Goal: Transaction & Acquisition: Purchase product/service

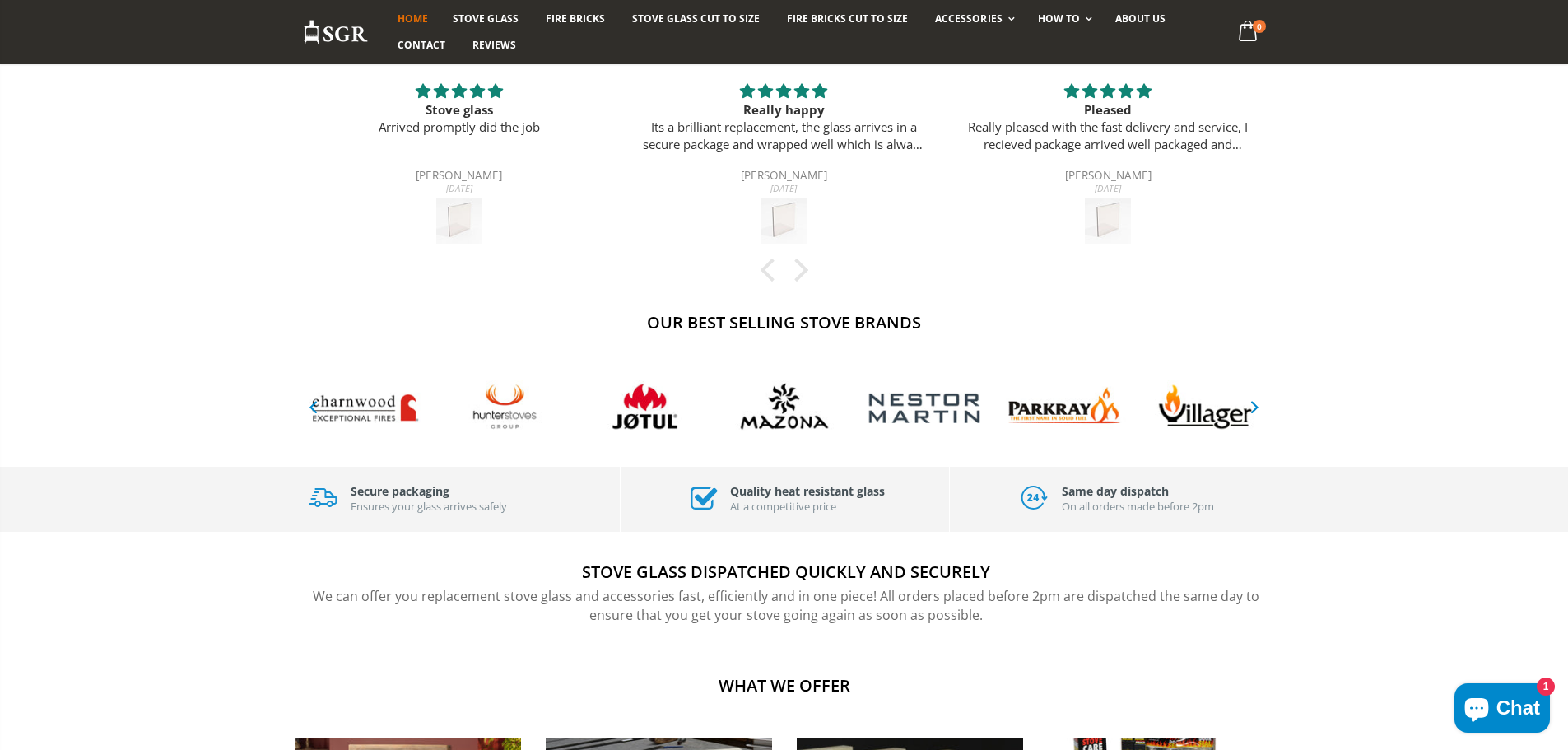
scroll to position [451, 0]
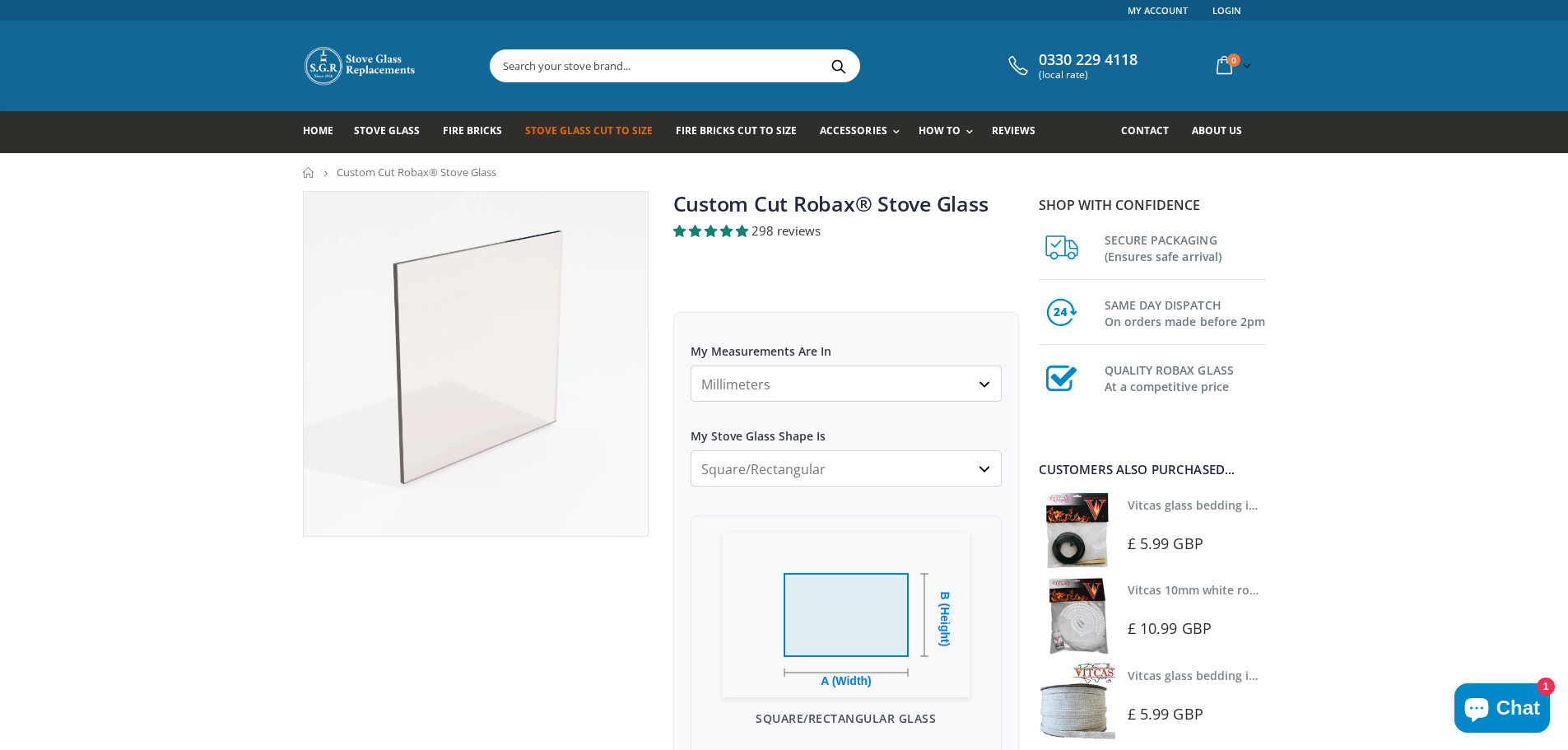
click at [846, 388] on select "Millimeters Centimeters Inches" at bounding box center [846, 383] width 311 height 37
select select "cm"
click at [690, 365] on select "Millimeters Centimeters Inches" at bounding box center [846, 383] width 311 height 37
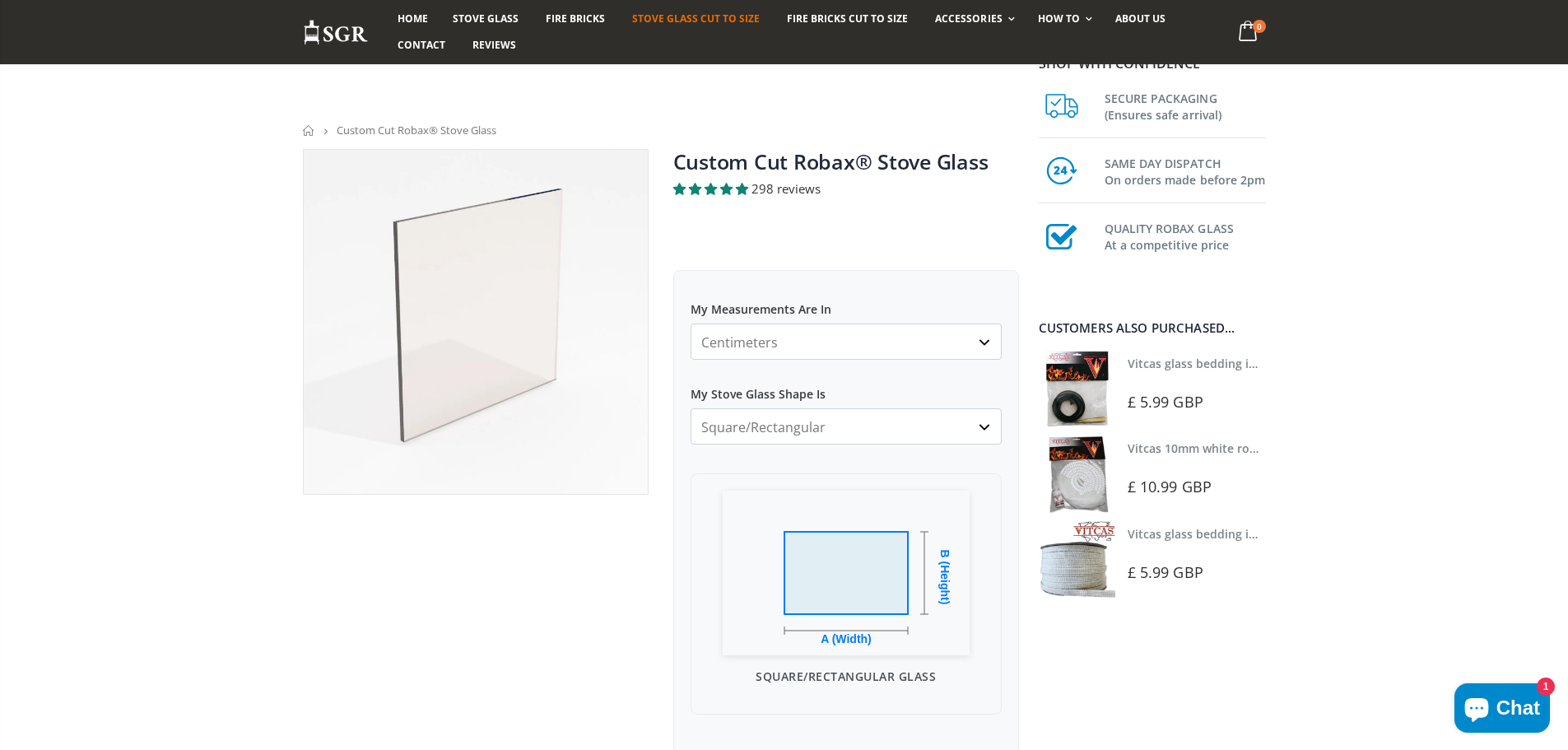
scroll to position [164, 0]
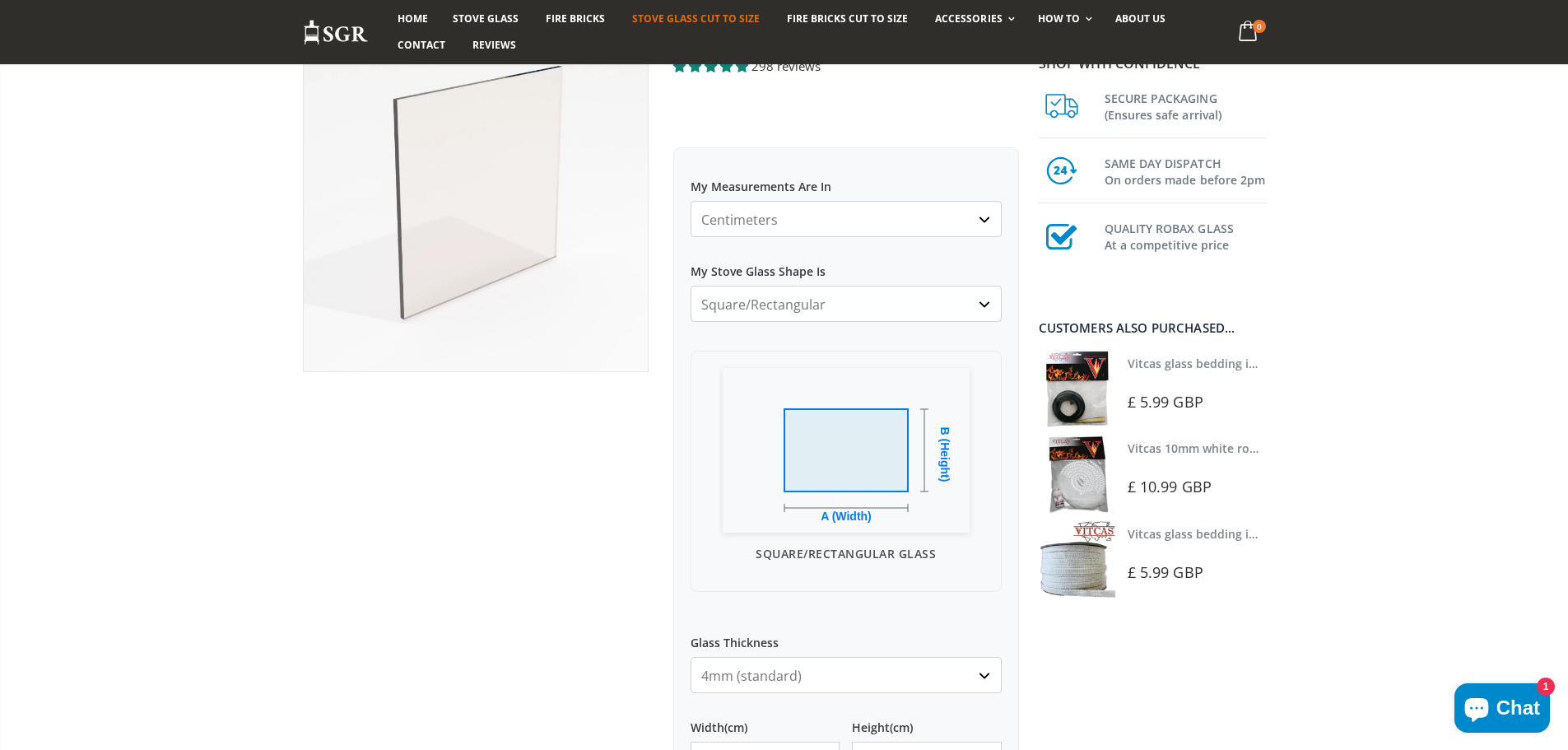
click at [885, 314] on select "Square/Rectangular Arched Half Arch Both Top Corners Cut Single Corner Cut All …" at bounding box center [846, 304] width 311 height 37
click at [894, 310] on select "Square/Rectangular Arched Half Arch Both Top Corners Cut Single Corner Cut All …" at bounding box center [846, 304] width 311 height 37
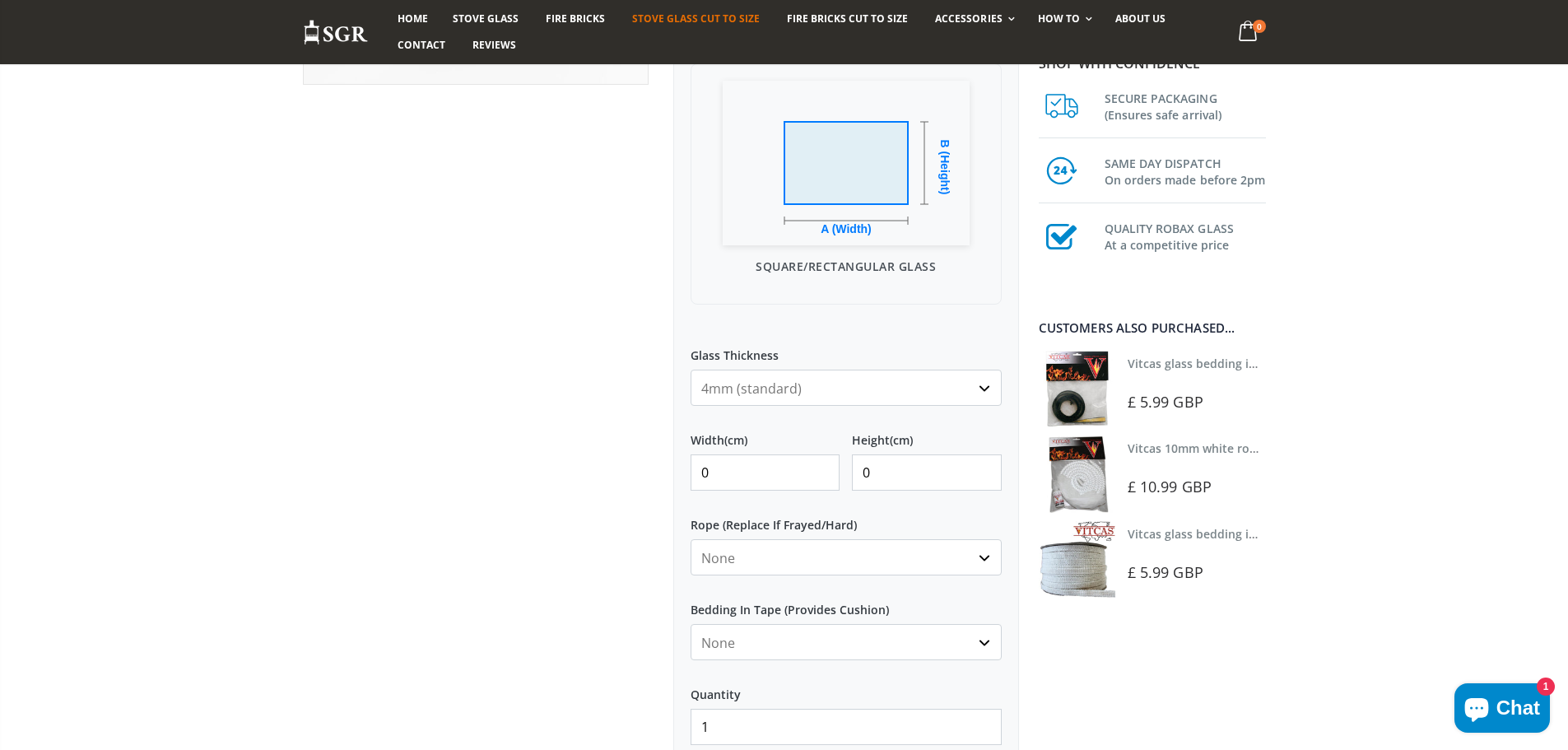
scroll to position [494, 0]
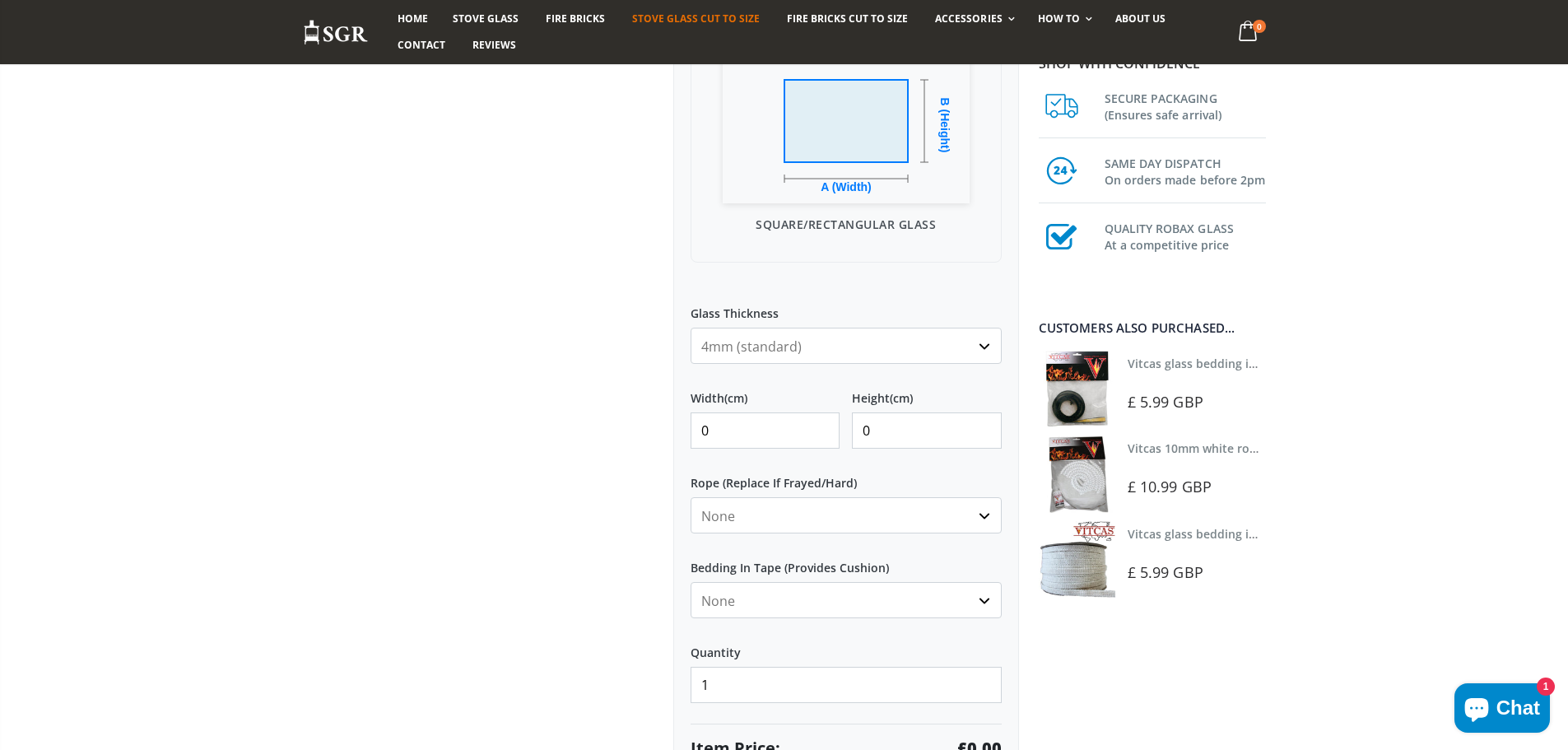
drag, startPoint x: 769, startPoint y: 428, endPoint x: 595, endPoint y: 423, distance: 174.1
click at [595, 423] on div "Custom Cut Robax® Stove Glass 298 reviews Pool Type Default Title Pool #1 Pool …" at bounding box center [660, 286] width 740 height 1178
type input "25"
drag, startPoint x: 940, startPoint y: 418, endPoint x: 859, endPoint y: 427, distance: 81.5
click at [863, 426] on input "0" at bounding box center [927, 430] width 150 height 37
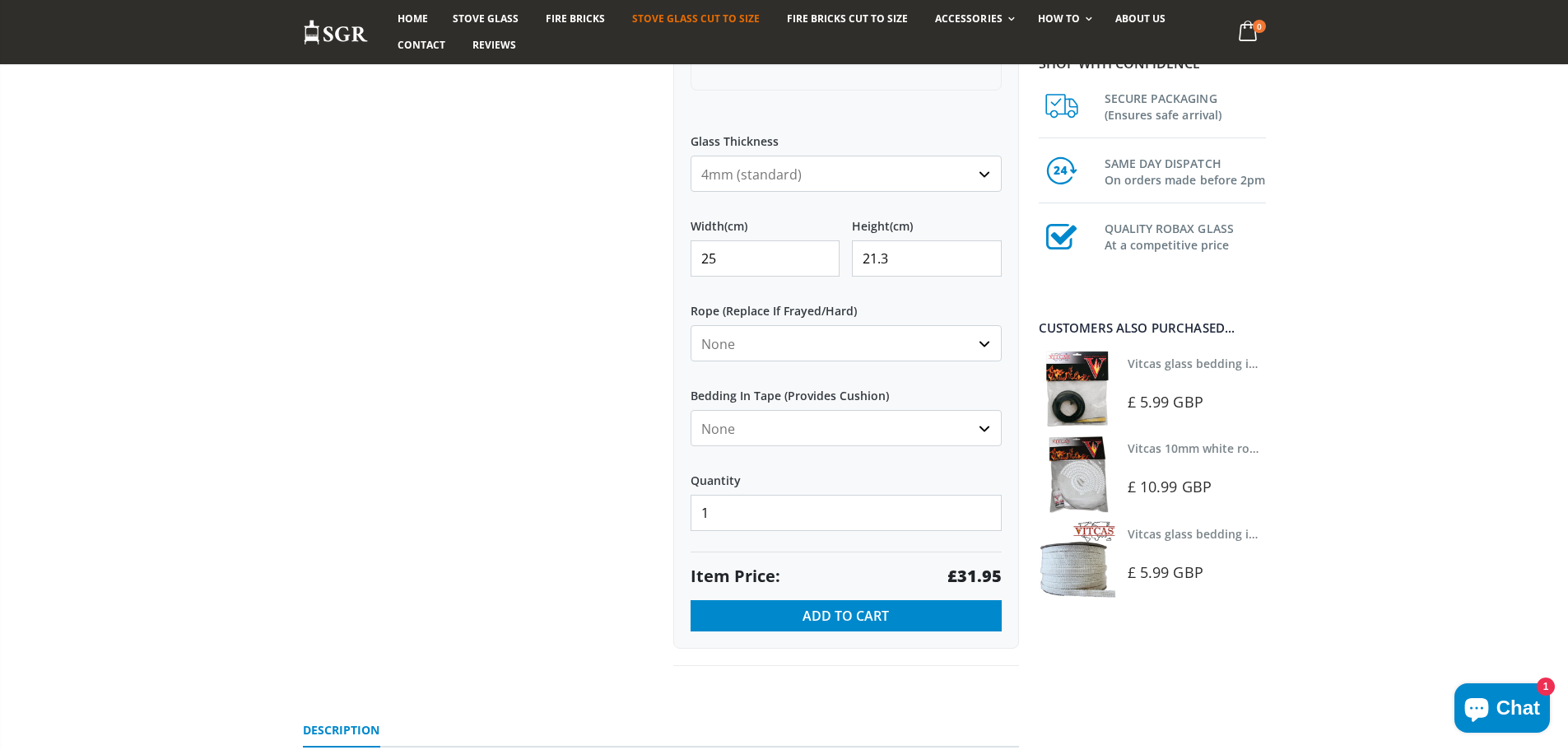
scroll to position [823, 0]
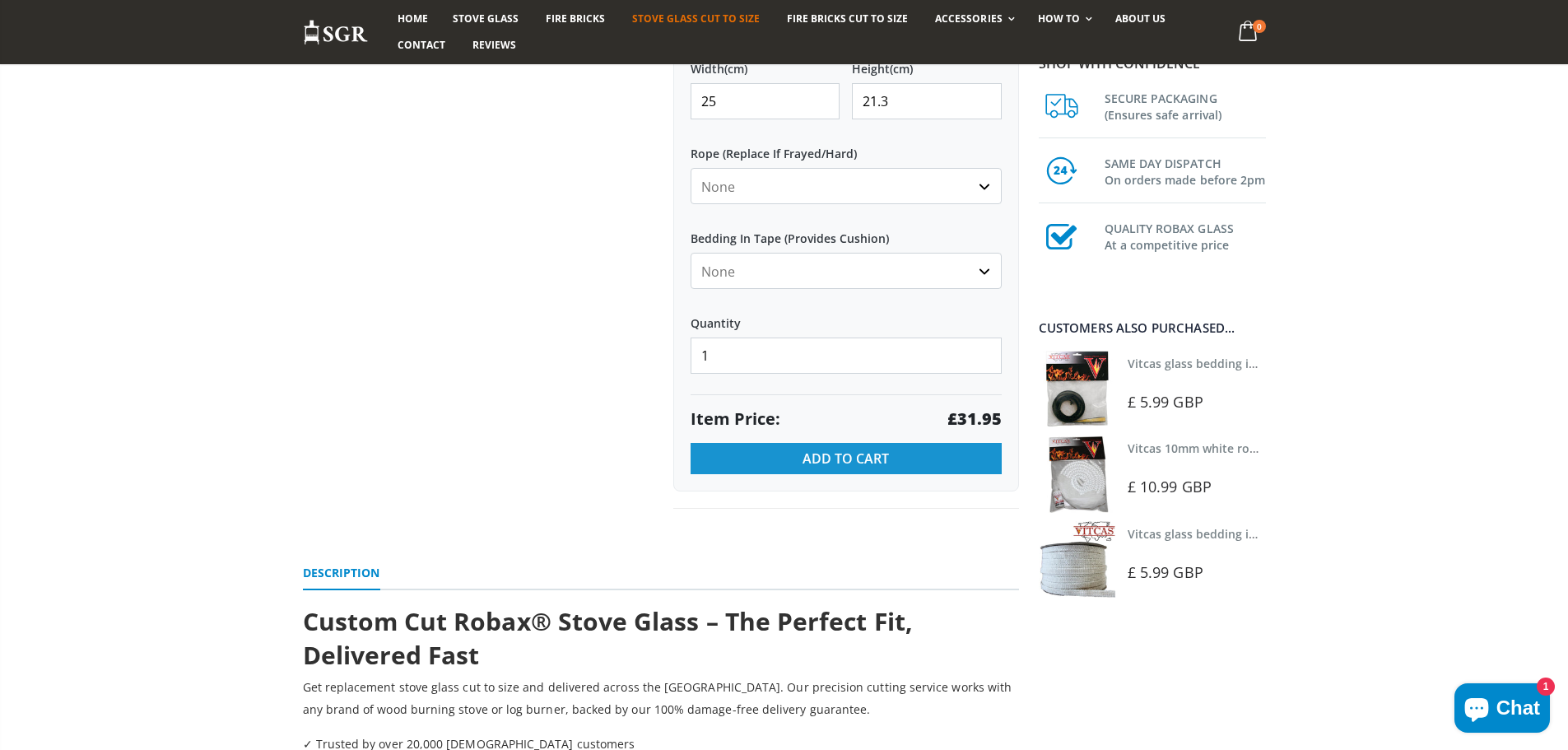
type input "21.3"
click at [900, 457] on button "Add to Cart" at bounding box center [846, 458] width 311 height 31
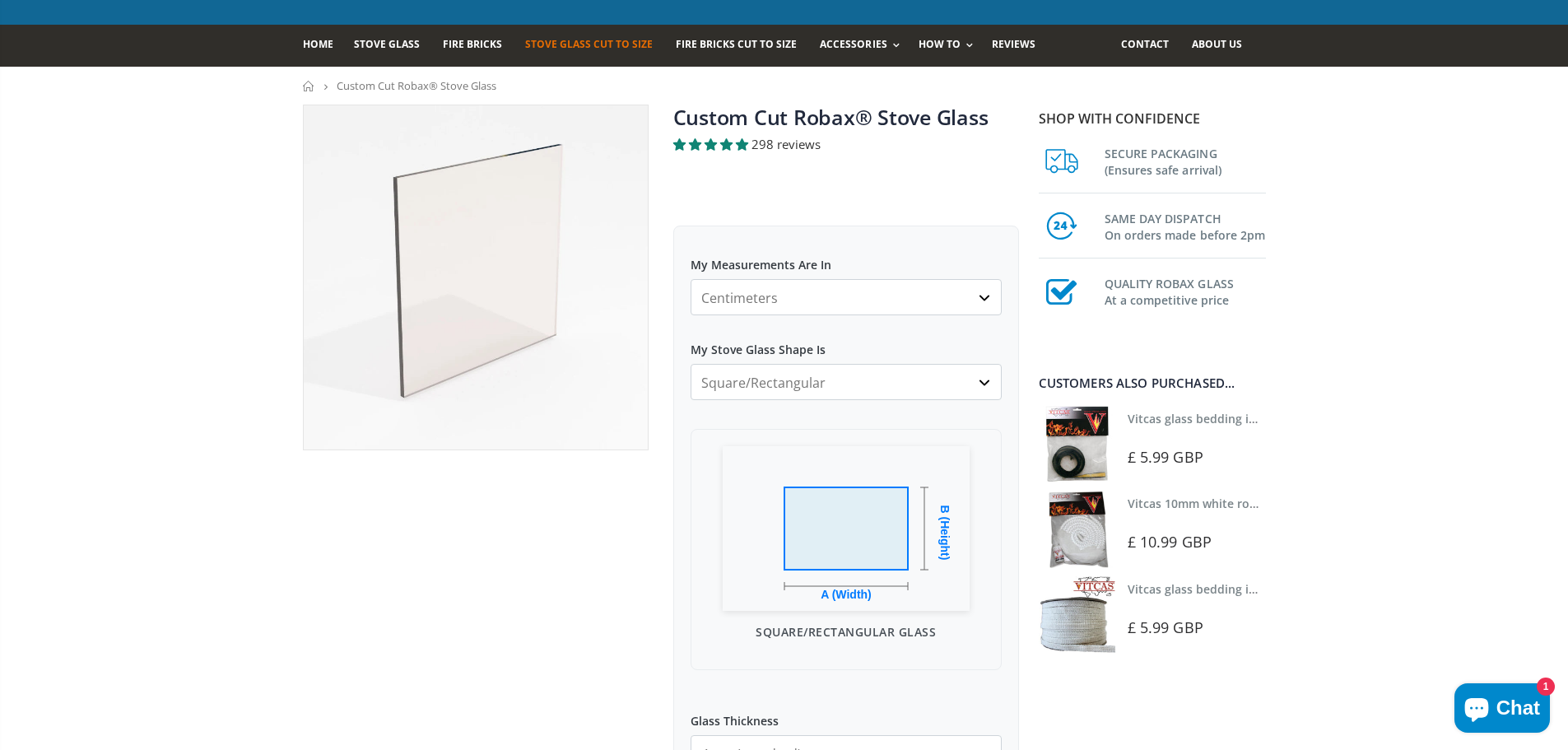
scroll to position [0, 0]
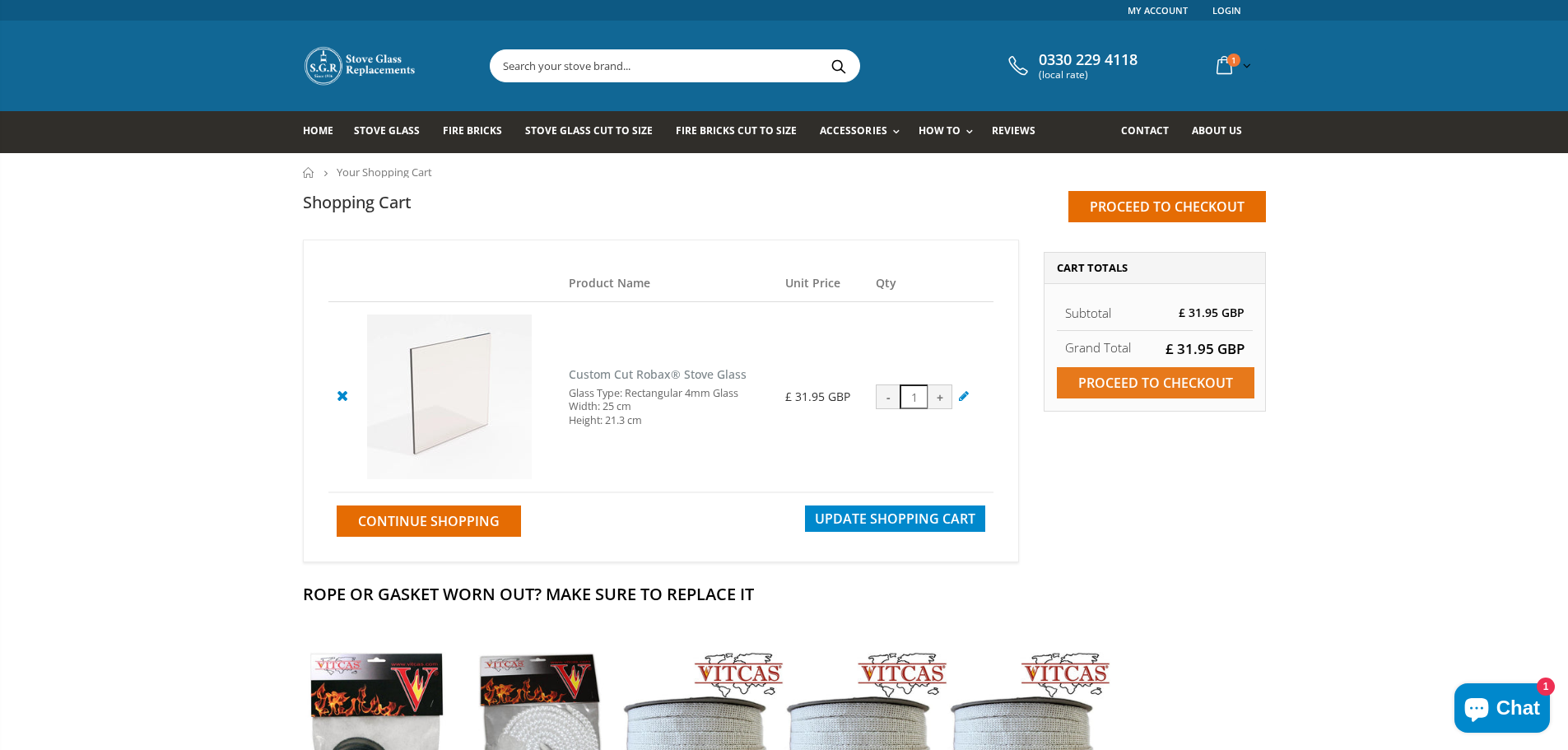
click at [1198, 383] on input "Proceed to checkout" at bounding box center [1155, 382] width 197 height 31
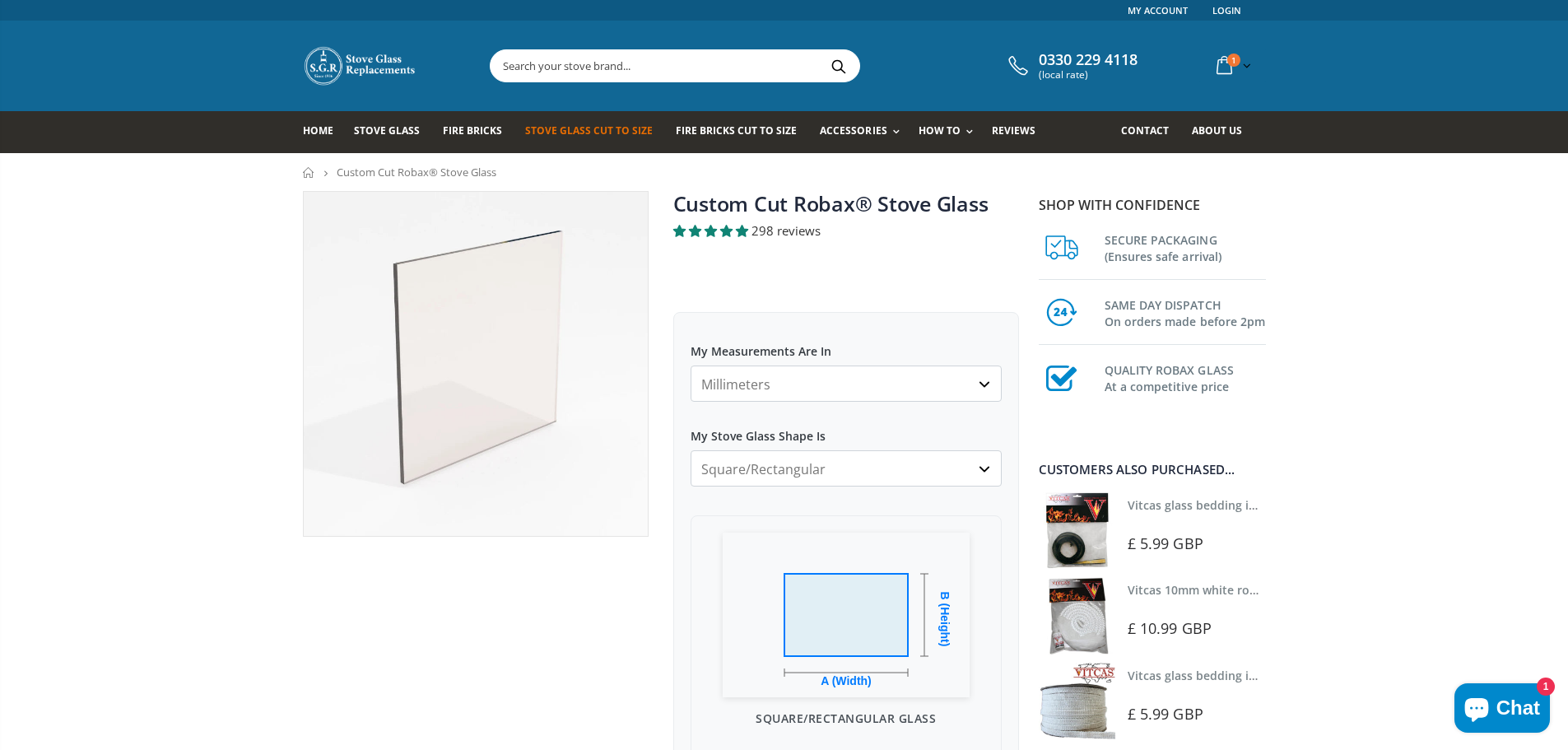
click at [830, 380] on select "Millimeters Centimeters Inches" at bounding box center [846, 383] width 311 height 37
click at [1218, 71] on icon at bounding box center [1224, 65] width 29 height 29
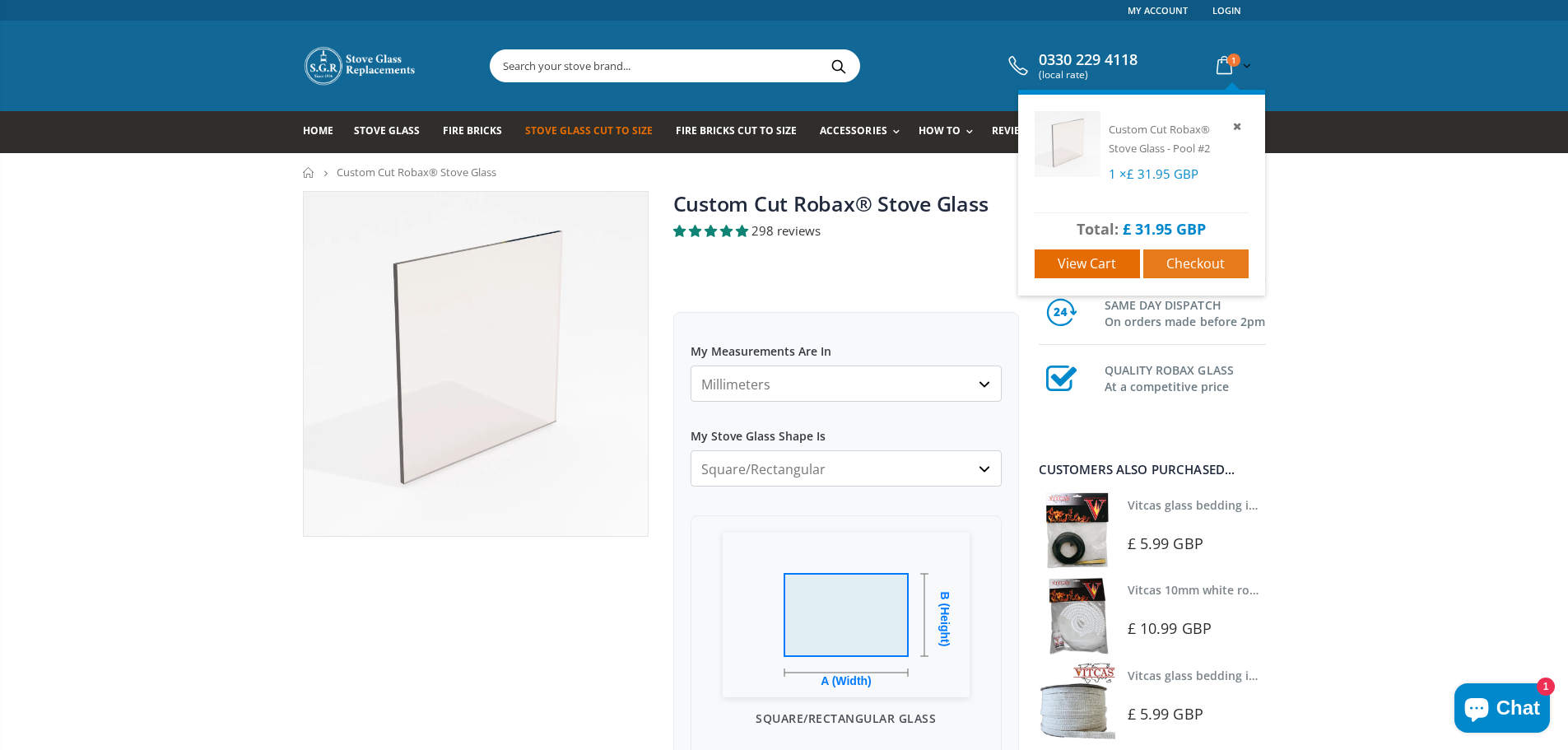
click at [1182, 266] on span "Checkout" at bounding box center [1195, 263] width 58 height 18
